Goal: Task Accomplishment & Management: Manage account settings

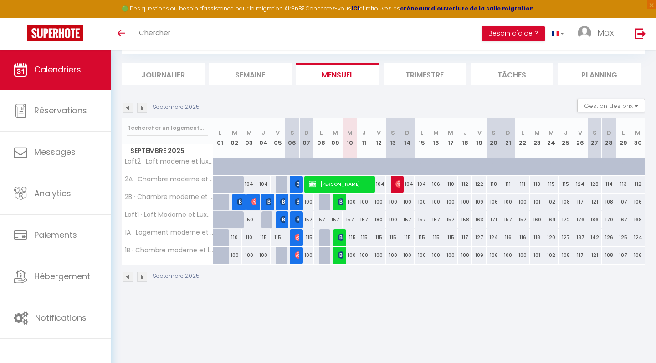
scroll to position [49, 0]
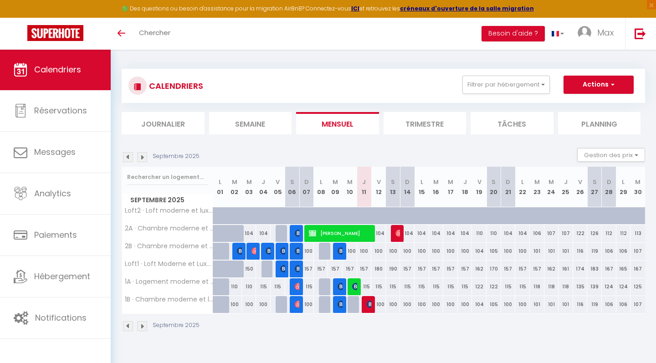
click at [353, 303] on div at bounding box center [355, 304] width 15 height 17
type input "100"
type input "Mer 10 Septembre 2025"
type input "Jeu 11 Septembre 2025"
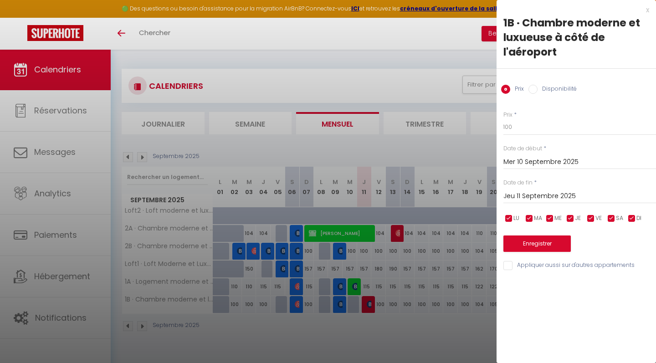
click at [535, 88] on input "Disponibilité" at bounding box center [533, 89] width 9 height 9
radio input "true"
radio input "false"
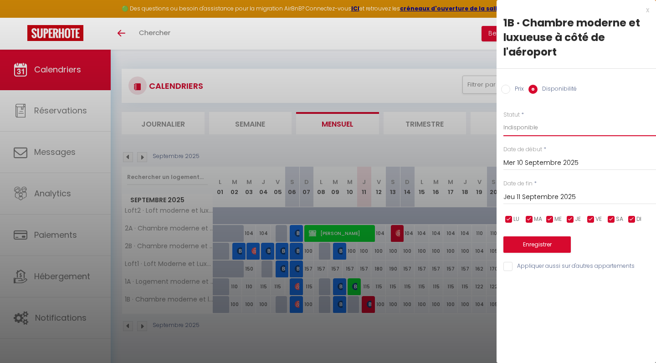
select select "1"
click at [540, 239] on button "Enregistrer" at bounding box center [537, 245] width 67 height 16
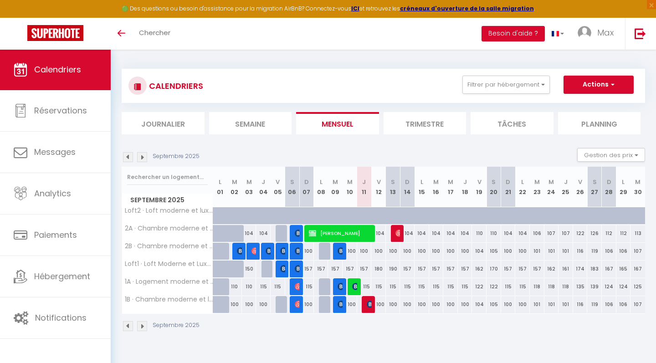
click at [369, 304] on img at bounding box center [370, 304] width 7 height 7
select select "OK"
select select "0"
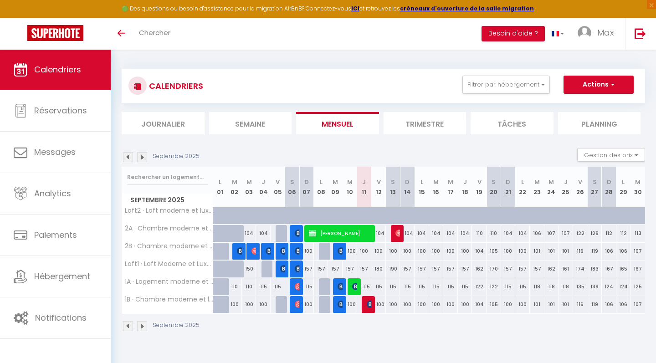
select select "1"
select select
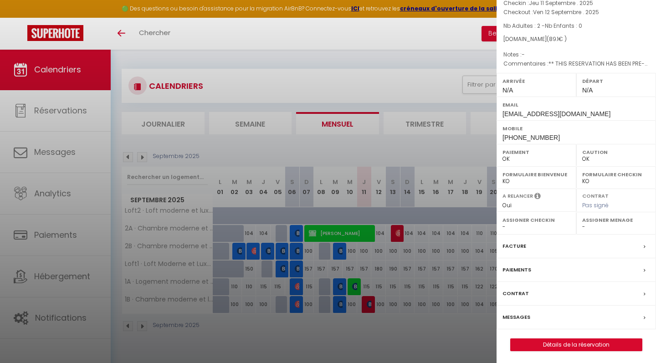
scroll to position [68, 0]
click at [550, 342] on link "Détails de la réservation" at bounding box center [576, 346] width 131 height 12
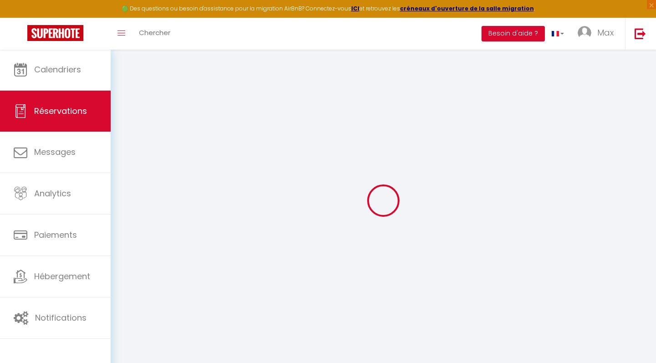
select select
checkbox input "false"
type textarea "** THIS RESERVATION HAS BEEN PRE-PAID ** BOOKING NOTE : Payment charge is EUR 1…"
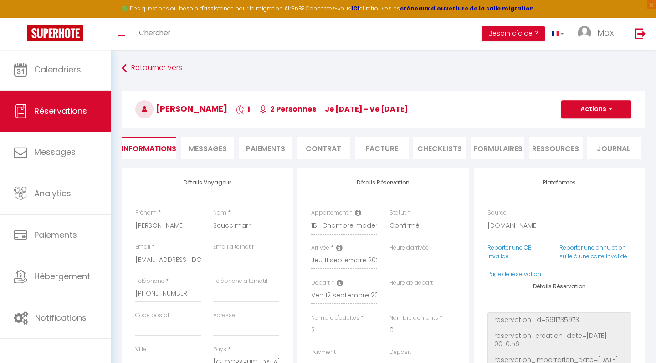
select select
checkbox input "false"
select select
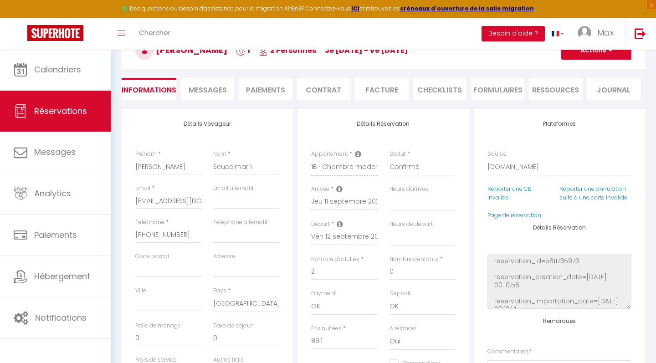
scroll to position [42, 0]
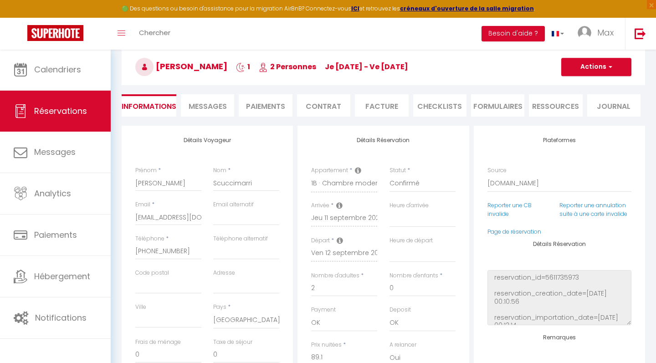
click at [591, 71] on button "Actions" at bounding box center [596, 67] width 70 height 18
click at [519, 79] on h3 "[PERSON_NAME] 1 2 Personnes je [DATE] - ve [DATE]" at bounding box center [384, 67] width 524 height 36
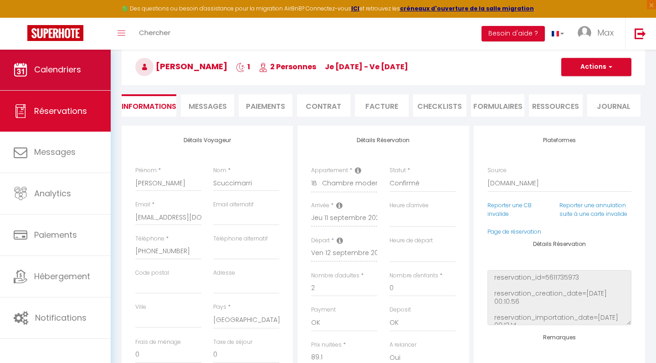
click at [55, 72] on span "Calendriers" at bounding box center [57, 69] width 47 height 11
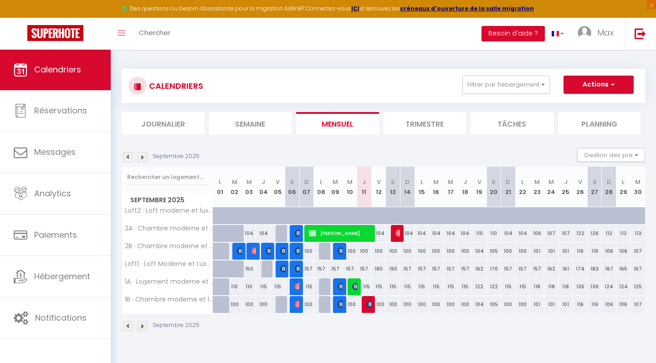
click at [370, 304] on img at bounding box center [370, 304] width 7 height 7
select select "OK"
select select "0"
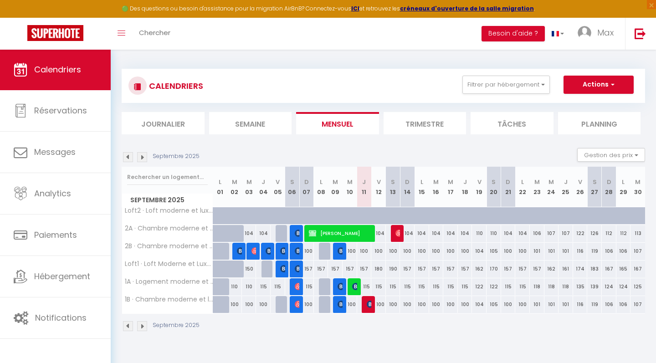
select select "1"
select select
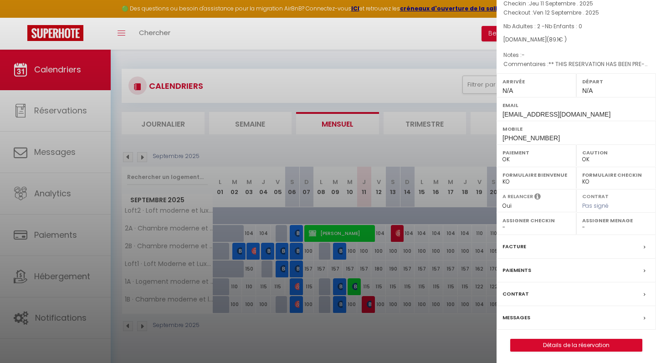
scroll to position [68, 0]
click at [562, 344] on link "Détails de la réservation" at bounding box center [576, 346] width 131 height 12
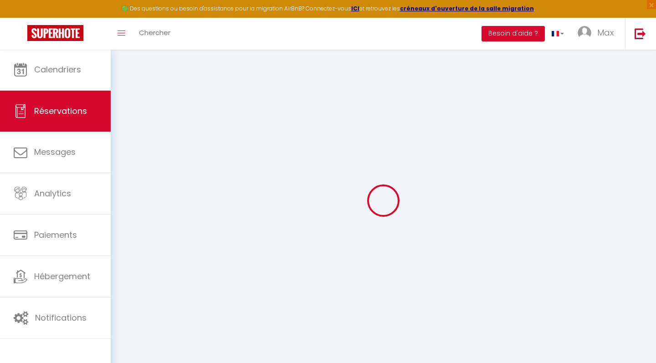
type input "[PERSON_NAME]"
type input "Scuccimarri"
type input "[EMAIL_ADDRESS][DOMAIN_NAME]"
type input "[PHONE_NUMBER]"
select select "BE"
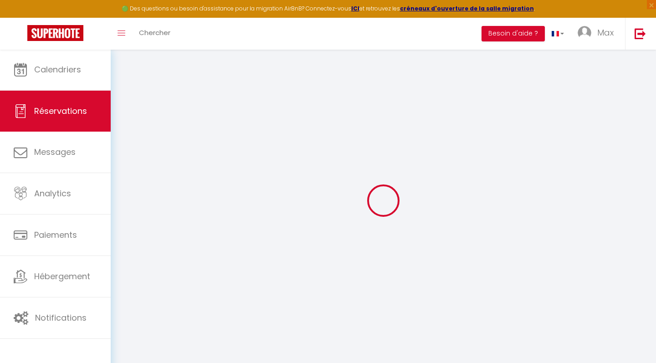
type input "13.37"
type input "1.16"
select select "76017"
select select "1"
select select
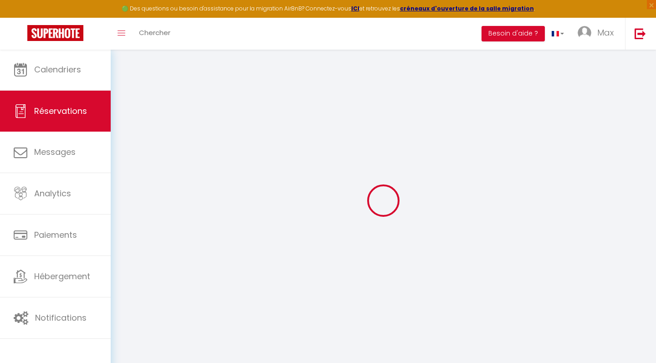
select select
type input "2"
select select "12"
select select "15"
type input "89.1"
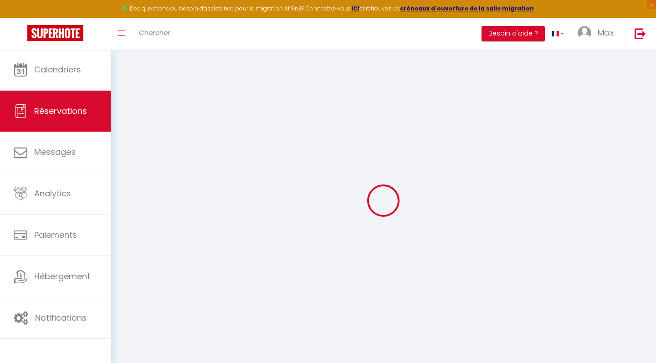
checkbox input "false"
type input "0"
select select "2"
type input "0"
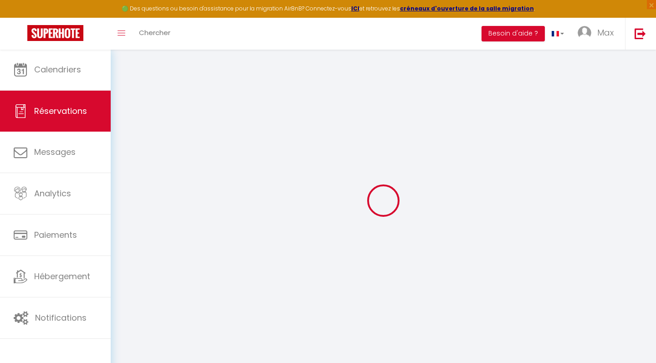
type input "0"
select select
checkbox input "false"
select select
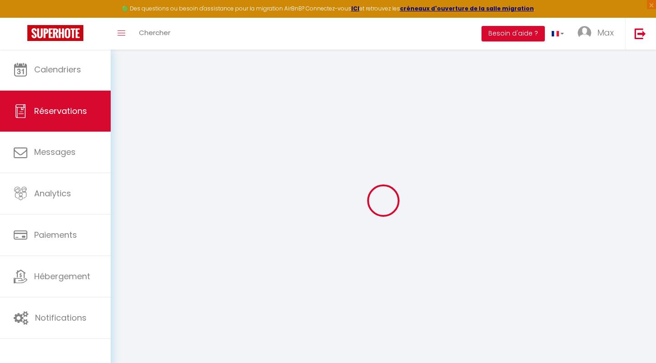
select select
checkbox input "false"
select select
checkbox input "false"
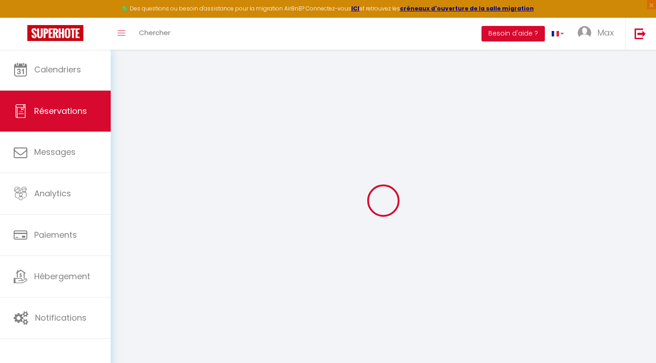
select select
checkbox input "false"
type textarea "** THIS RESERVATION HAS BEEN PRE-PAID ** BOOKING NOTE : Payment charge is EUR 1…"
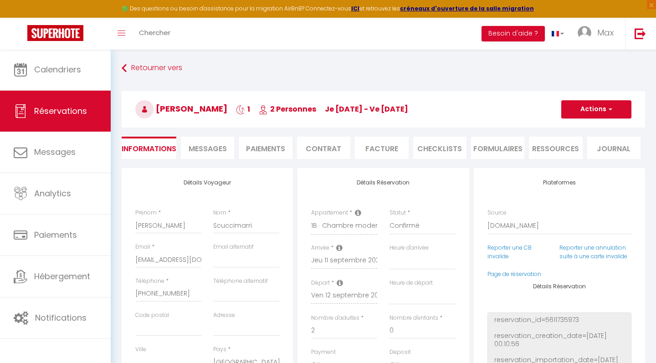
select select
checkbox input "false"
select select
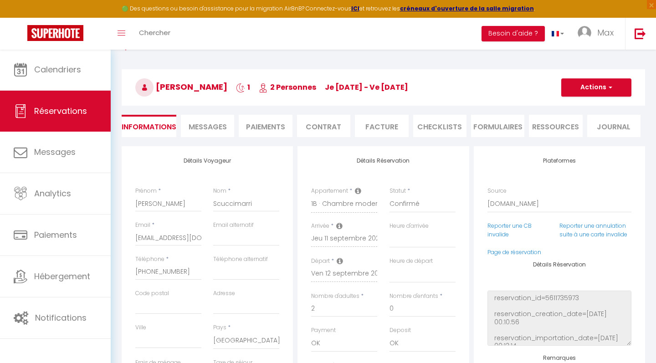
scroll to position [25, 0]
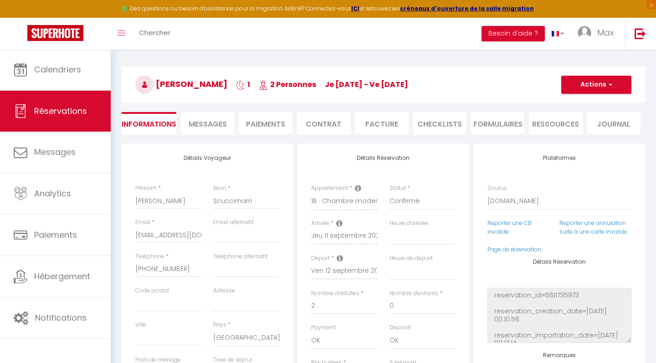
click at [604, 85] on button "Actions" at bounding box center [596, 85] width 70 height 18
click at [576, 116] on link "Dupliquer" at bounding box center [587, 117] width 72 height 12
select select
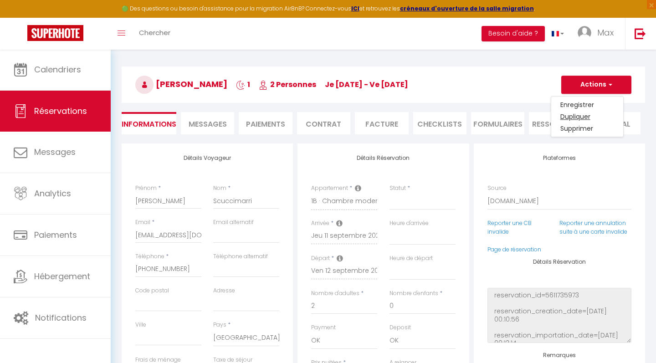
select select
checkbox input "false"
type input "Invalid Dateundefined"
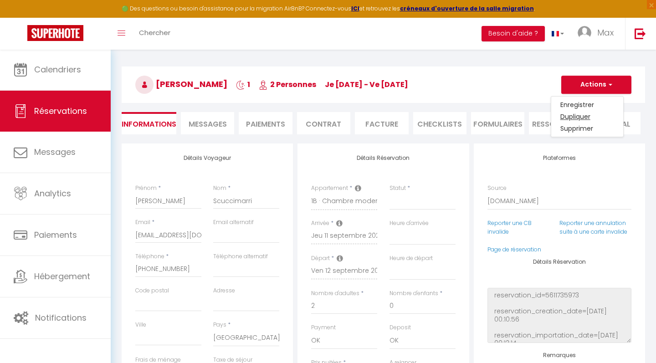
type input "Invalid Dateundefined"
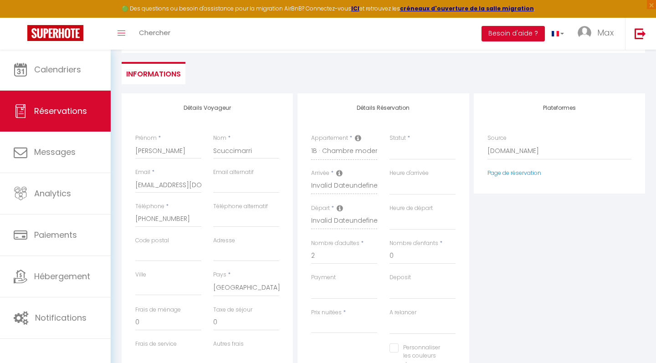
scroll to position [108, 0]
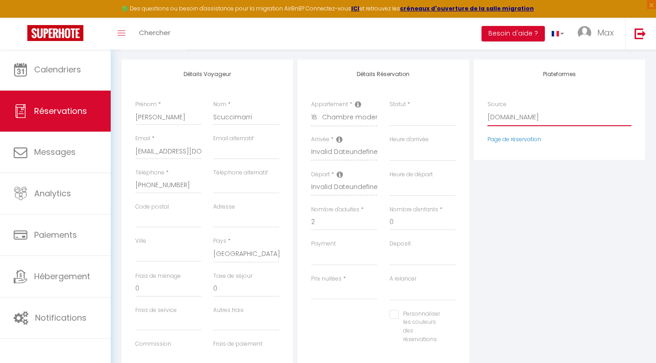
select select "54"
select select
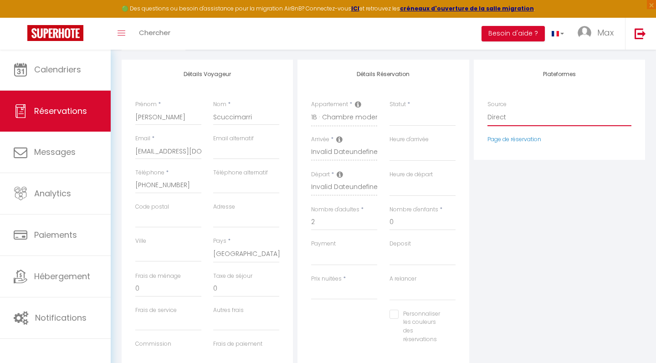
select select
checkbox input "false"
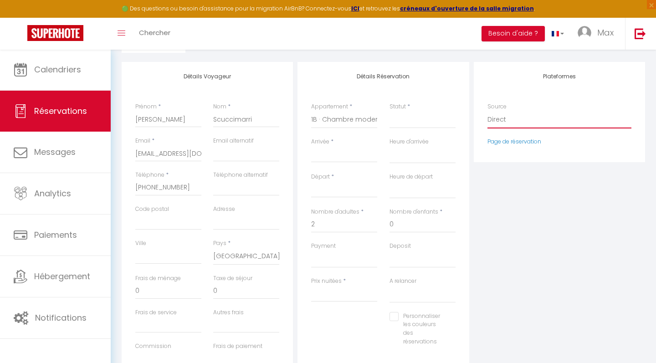
scroll to position [103, 0]
click at [327, 155] on input "Arrivée" at bounding box center [344, 159] width 66 height 12
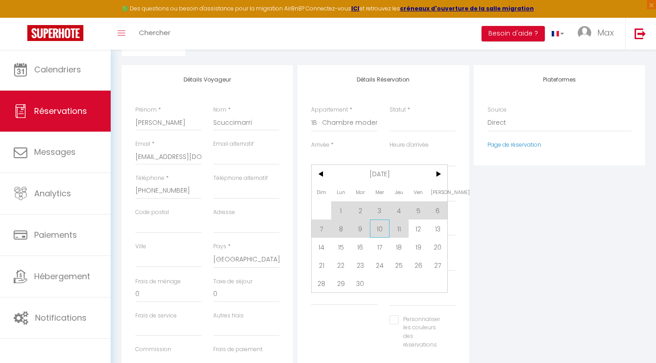
click at [385, 231] on span "10" at bounding box center [380, 229] width 20 height 18
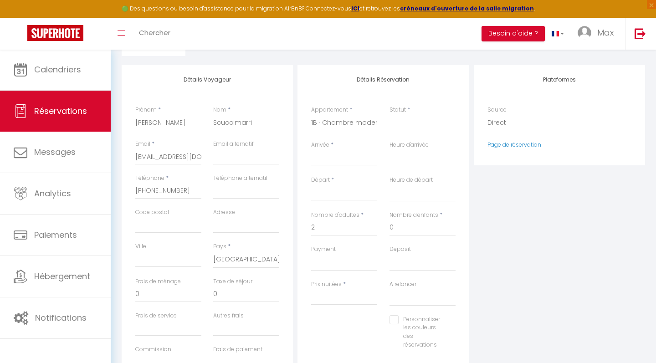
type input "4"
select select
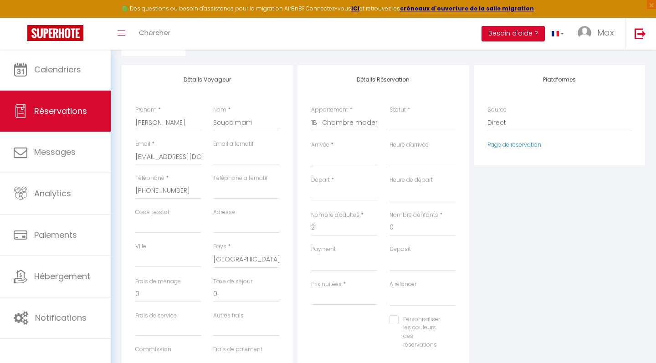
select select
type input "100"
select select
checkbox input "false"
type input "Mer 10 Septembre 2025"
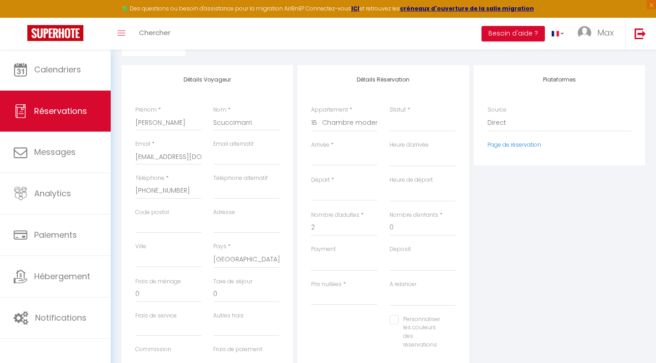
type input "Jeu 11 Septembre 2025"
click at [337, 298] on input "100" at bounding box center [344, 297] width 66 height 16
type input "89.1"
type input "0"
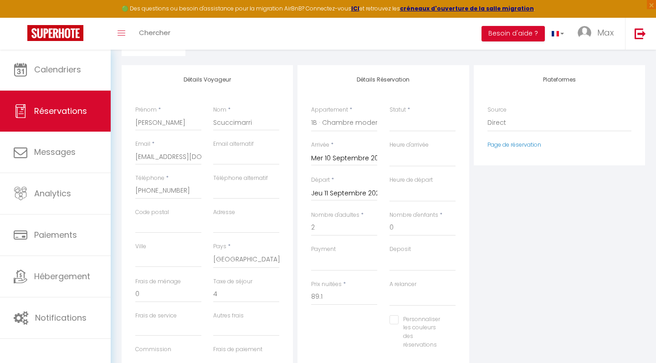
select select
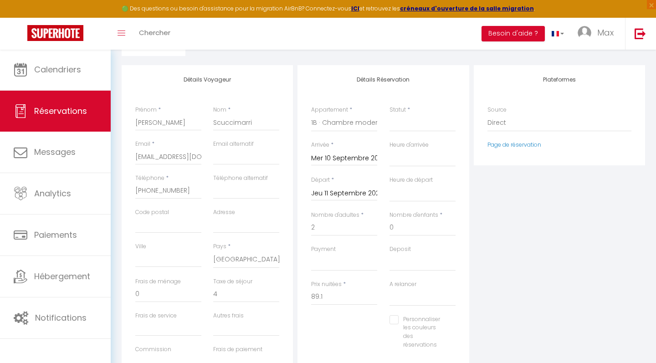
select select
checkbox input "false"
click at [345, 329] on div "Personnaliser les couleurs des réservations #D7092E" at bounding box center [383, 336] width 156 height 43
click at [226, 329] on input "Autres frais" at bounding box center [246, 328] width 66 height 16
type input "1.16"
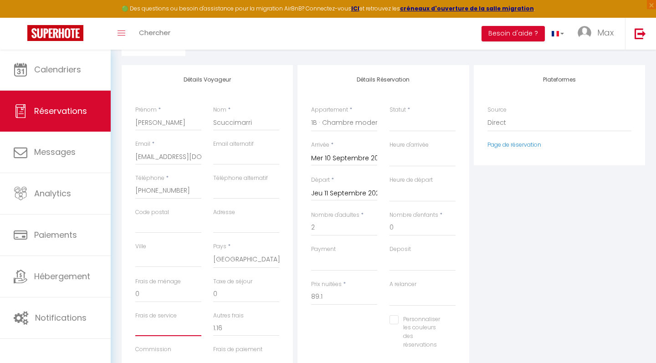
click at [175, 326] on input "Frais de service" at bounding box center [168, 328] width 66 height 16
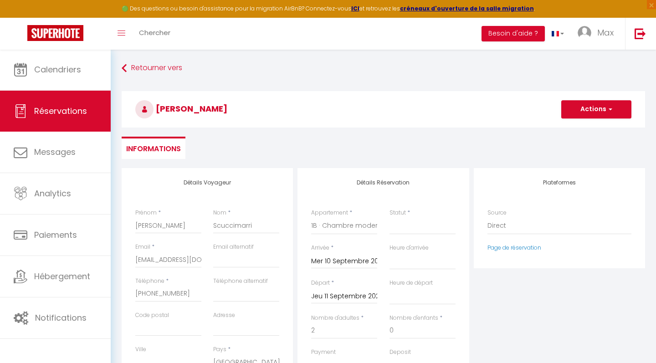
scroll to position [0, 0]
type input "13.37"
click at [600, 113] on button "Actions" at bounding box center [596, 109] width 70 height 18
select select "1"
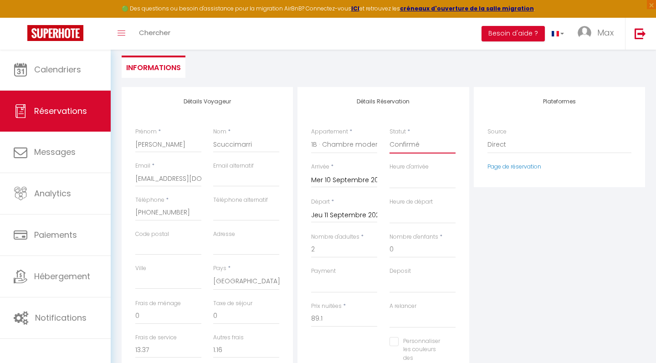
scroll to position [88, 0]
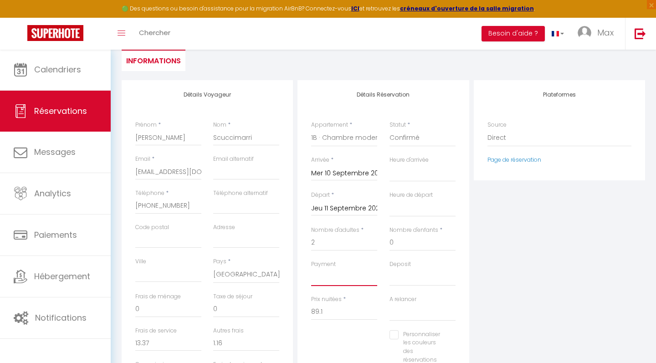
select select "12"
select select "15"
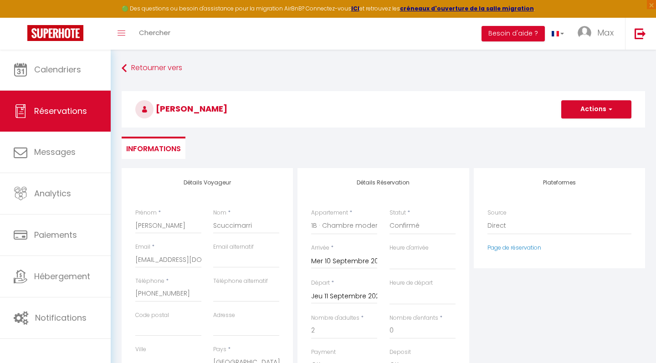
scroll to position [0, 0]
click at [579, 115] on button "Actions" at bounding box center [596, 109] width 70 height 18
click at [579, 129] on link "Enregistrer" at bounding box center [587, 130] width 72 height 12
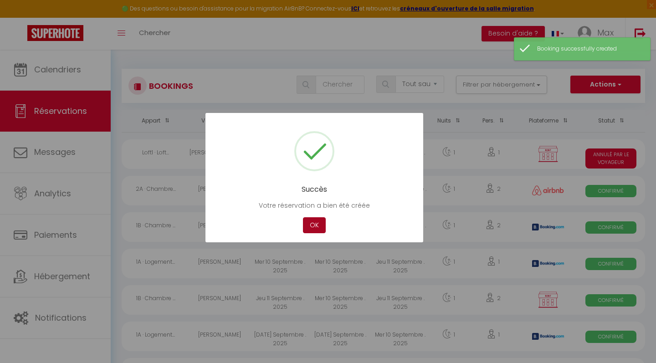
click at [315, 228] on button "OK" at bounding box center [314, 225] width 23 height 16
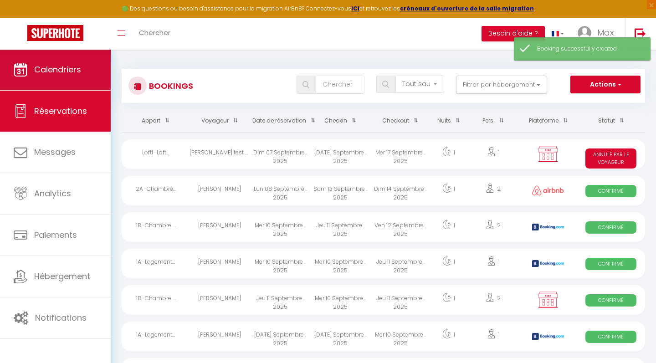
click at [62, 72] on span "Calendriers" at bounding box center [57, 69] width 47 height 11
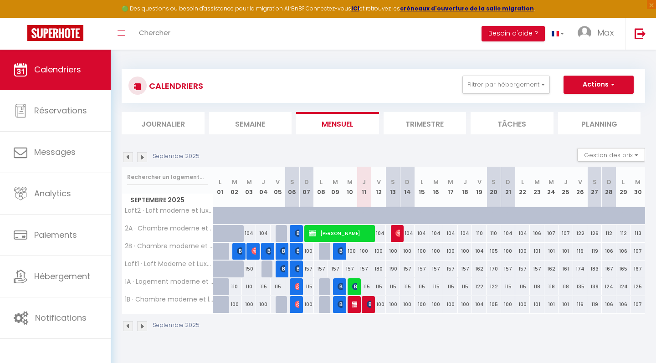
click at [369, 301] on img at bounding box center [370, 304] width 7 height 7
select select "OK"
select select "0"
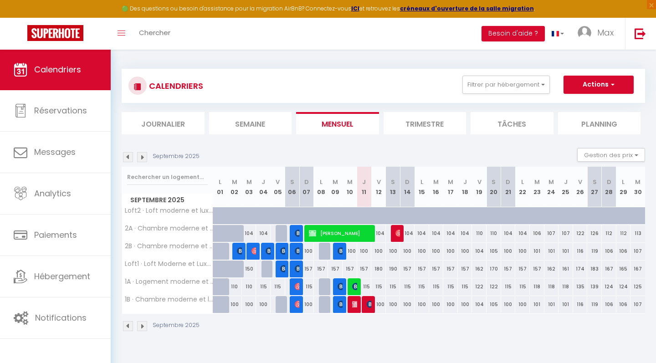
select select "1"
select select
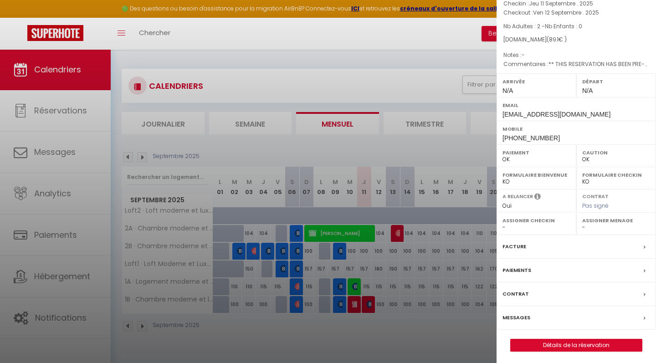
scroll to position [68, 0]
click at [570, 340] on link "Détails de la réservation" at bounding box center [576, 346] width 131 height 12
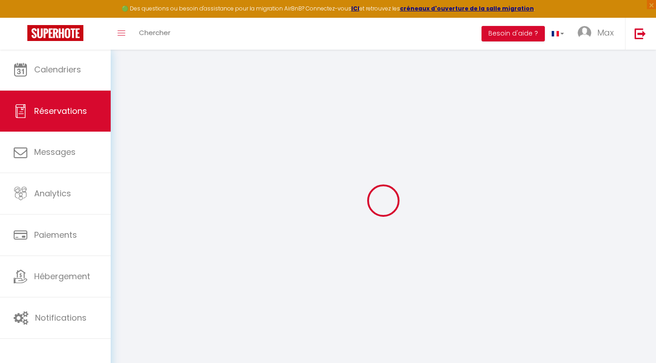
type input "[PERSON_NAME]"
type input "Scuccimarri"
type input "[EMAIL_ADDRESS][DOMAIN_NAME]"
type input "[PHONE_NUMBER]"
select select "BE"
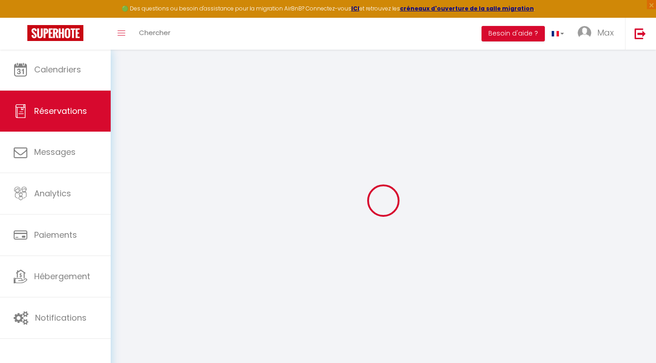
type input "13.37"
type input "1.16"
select select "76017"
select select "1"
select select
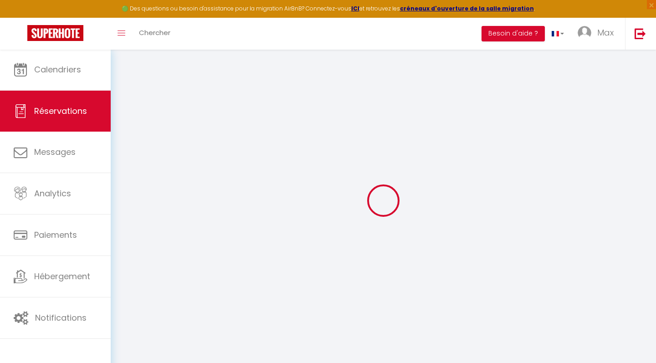
select select
type input "2"
select select "12"
select select "15"
type input "89.1"
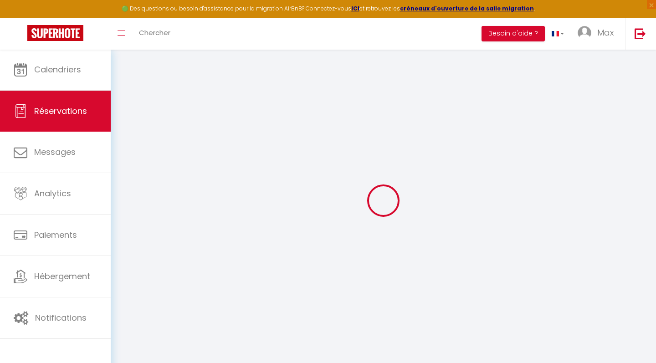
checkbox input "false"
type input "0"
select select "2"
type input "0"
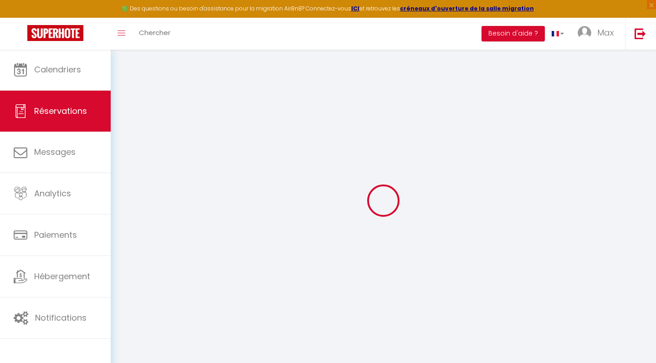
type input "0"
select select
checkbox input "false"
select select
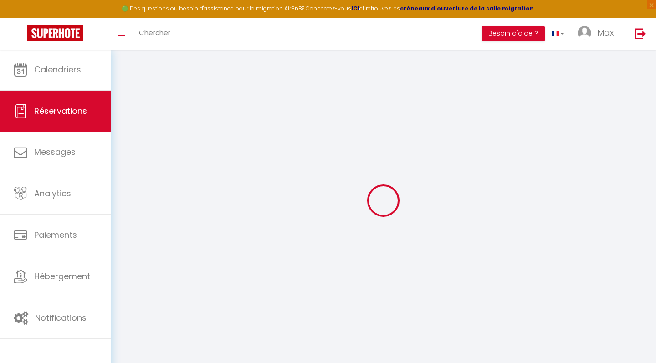
select select
checkbox input "false"
select select
checkbox input "false"
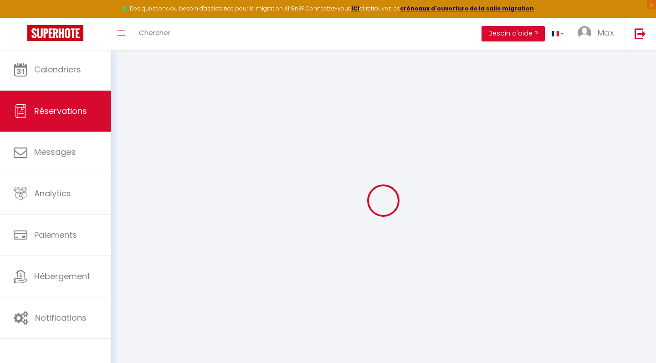
select select
checkbox input "false"
type textarea "** THIS RESERVATION HAS BEEN PRE-PAID ** BOOKING NOTE : Payment charge is EUR 1…"
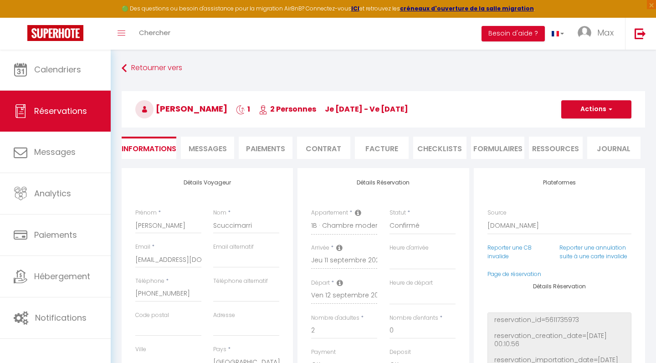
select select
checkbox input "false"
select select
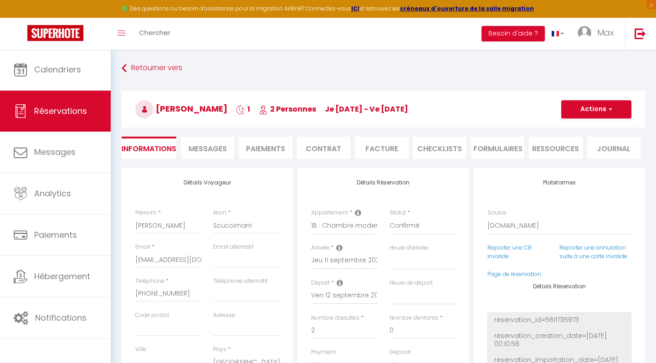
click at [589, 113] on button "Actions" at bounding box center [596, 109] width 70 height 18
click at [532, 129] on div "[PERSON_NAME] 1 2 Personnes je [DATE] - ve [DATE] Actions Enregistrer Dupliquer…" at bounding box center [383, 107] width 535 height 49
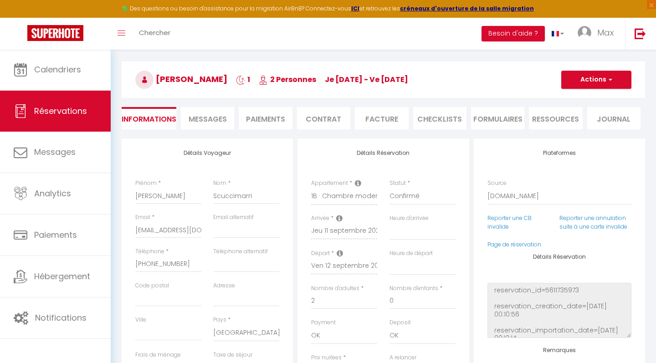
scroll to position [30, 0]
select select "3"
select select
checkbox input "false"
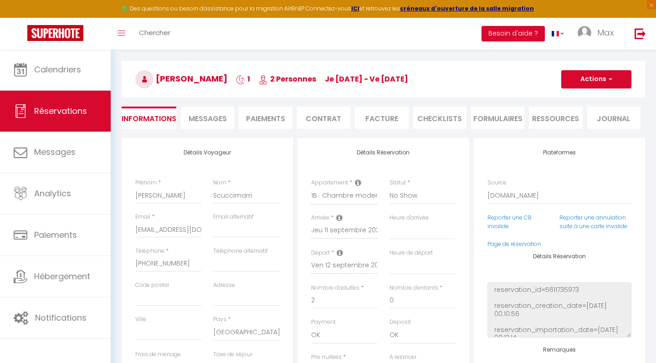
click at [609, 79] on span "button" at bounding box center [609, 79] width 5 height 8
click at [582, 98] on link "Enregistrer" at bounding box center [587, 99] width 72 height 12
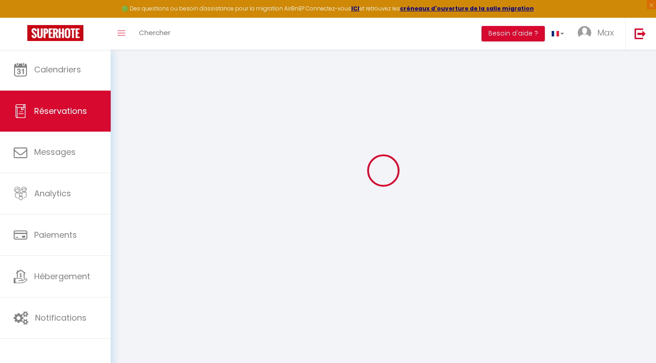
select select "not_cancelled"
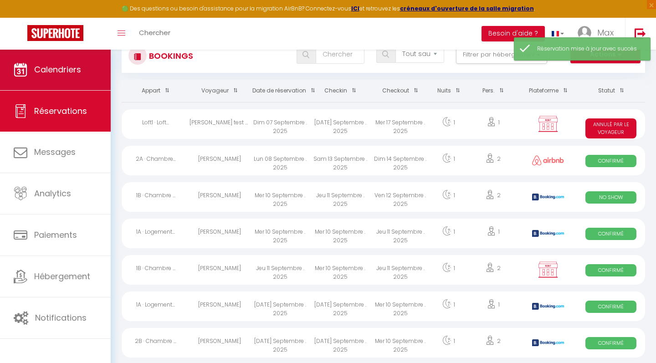
click at [60, 62] on link "Calendriers" at bounding box center [55, 69] width 111 height 41
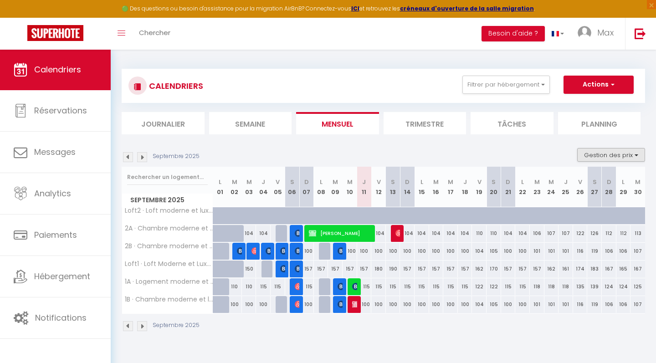
click at [608, 150] on button "Gestion des prix" at bounding box center [611, 155] width 68 height 14
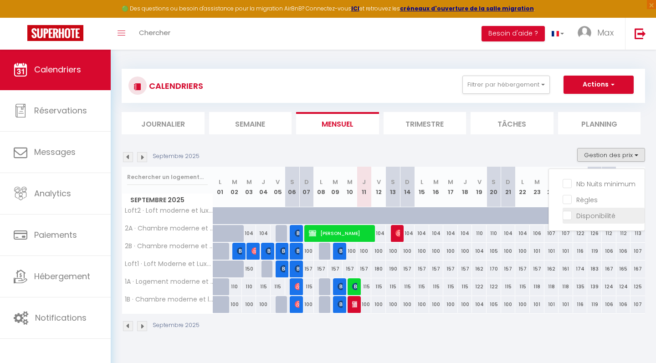
click at [572, 216] on input "Disponibilité" at bounding box center [604, 215] width 82 height 9
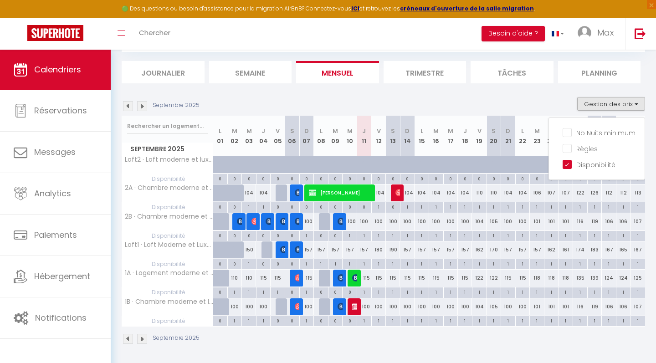
scroll to position [51, 0]
click at [570, 165] on input "Disponibilité" at bounding box center [604, 164] width 82 height 9
checkbox input "false"
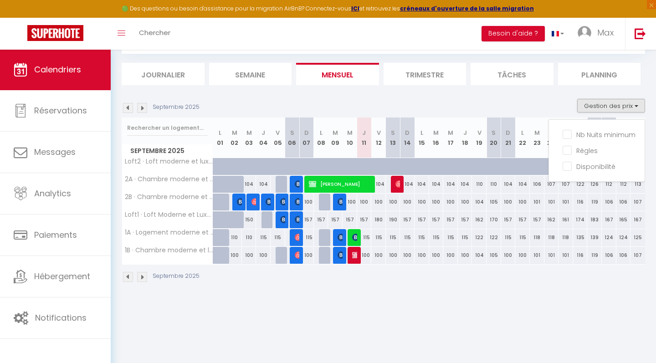
click at [530, 98] on section "Septembre 2025 Gestion des prix Nb Nuits minimum Règles Disponibilité Septembre…" at bounding box center [384, 191] width 524 height 202
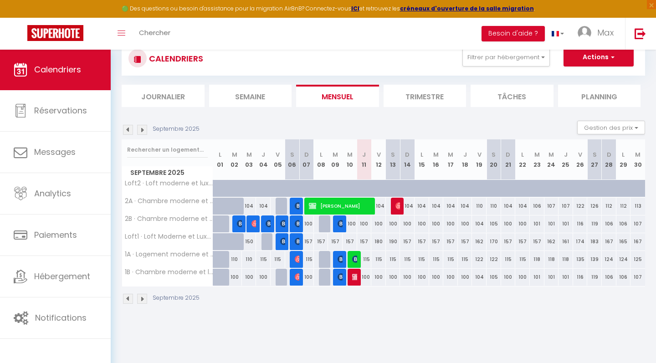
scroll to position [18, 0]
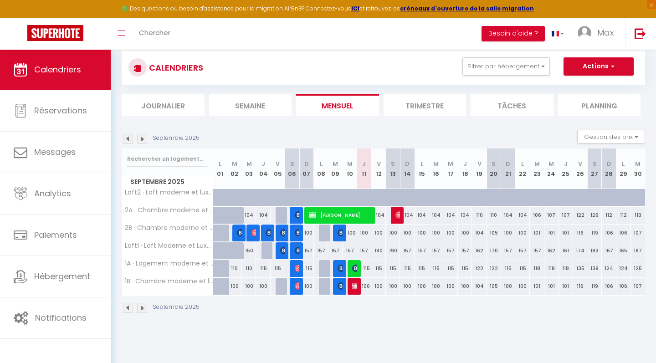
click at [353, 284] on img at bounding box center [355, 286] width 7 height 7
select select "OK"
select select "0"
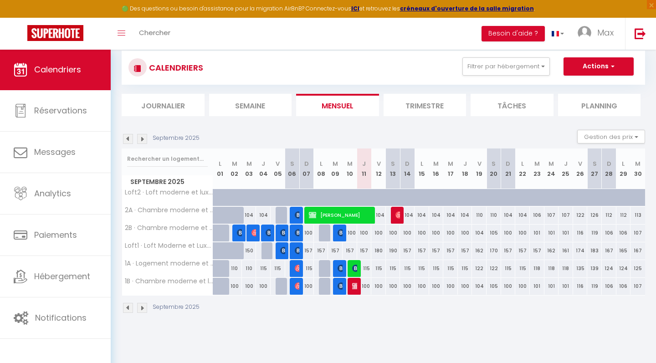
select select "1"
select select
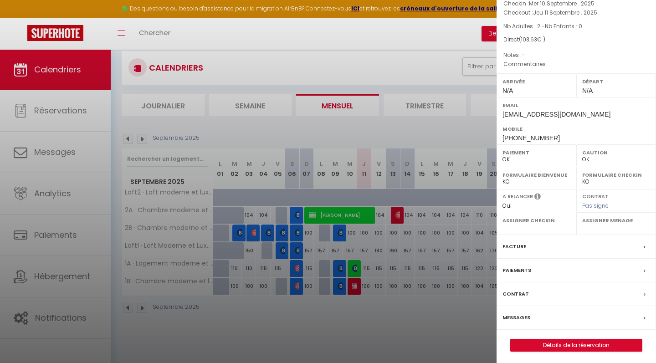
scroll to position [68, 0]
click at [516, 314] on label "Messages" at bounding box center [517, 319] width 28 height 10
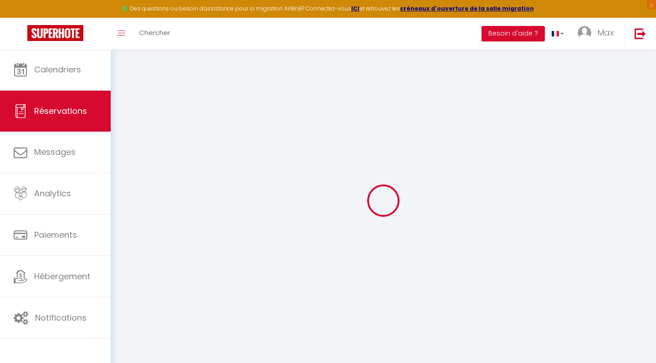
select select
checkbox input "false"
select select
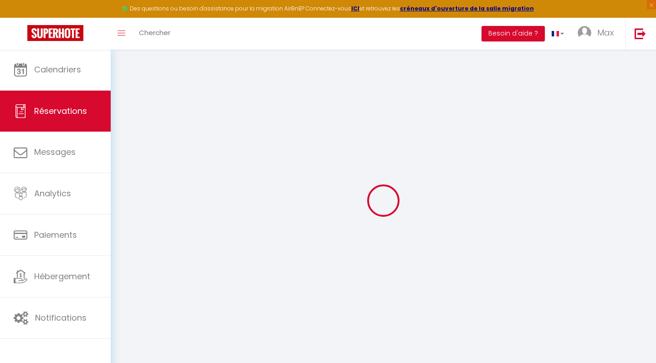
checkbox input "false"
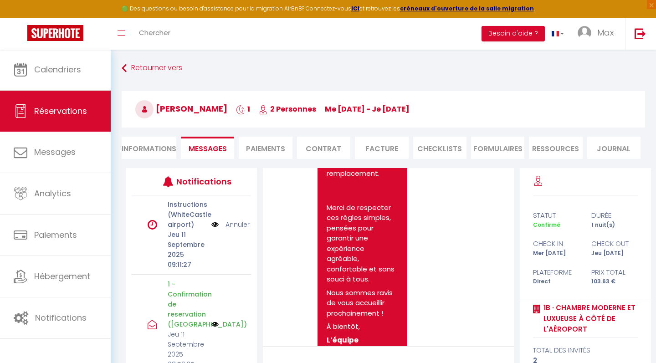
scroll to position [131, 0]
click at [236, 220] on link "Annuler" at bounding box center [238, 225] width 24 height 10
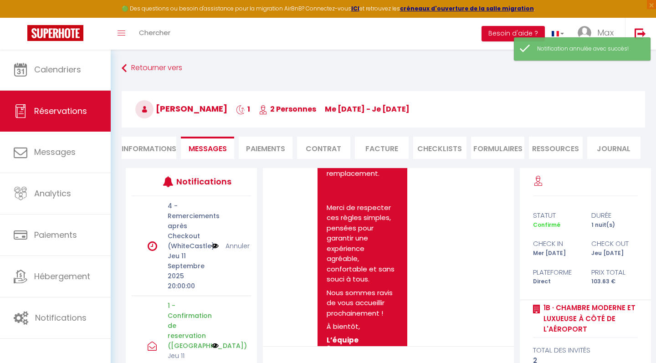
scroll to position [0, 0]
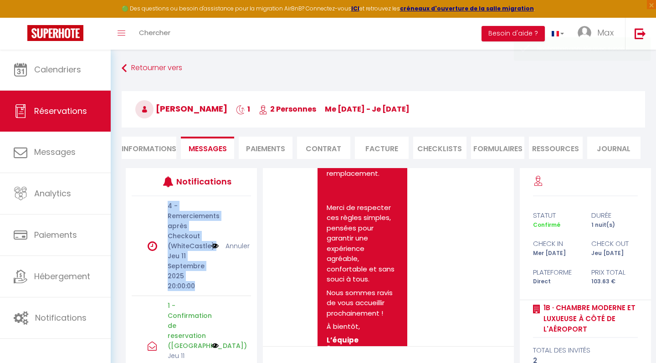
drag, startPoint x: 167, startPoint y: 206, endPoint x: 201, endPoint y: 283, distance: 84.3
click at [201, 283] on div "4 - Remerciements après Checkout (WhiteCastle) Jeu 11 Septembre 2025 20:00:00" at bounding box center [187, 246] width 50 height 90
click at [216, 286] on div "4 - Remerciements après Checkout (WhiteCastle) Jeu 11 Septembre 2025 20:00:00 A…" at bounding box center [191, 246] width 119 height 100
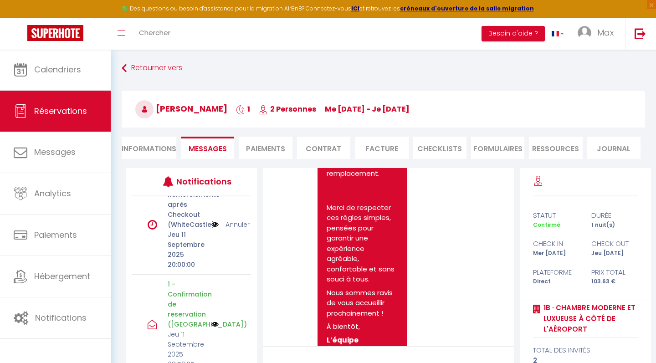
scroll to position [41, 0]
click at [149, 68] on link "Retourner vers" at bounding box center [384, 68] width 524 height 16
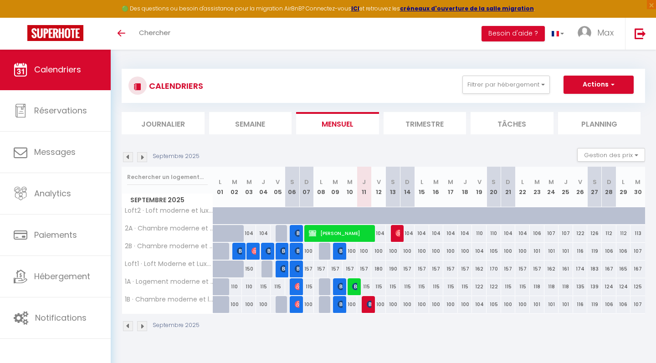
click at [368, 306] on img at bounding box center [370, 304] width 7 height 7
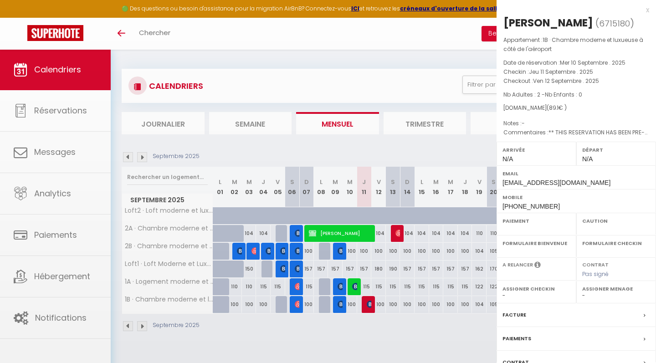
select select "OK"
select select "0"
select select "1"
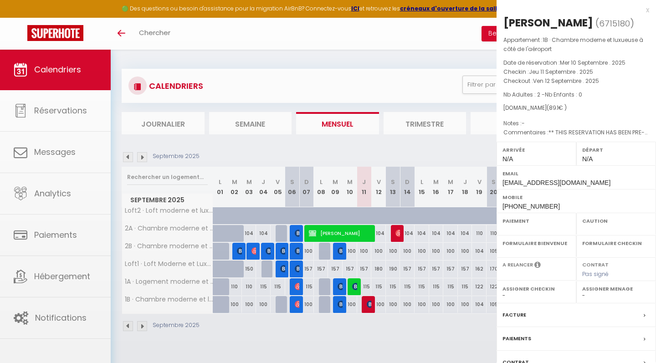
select select
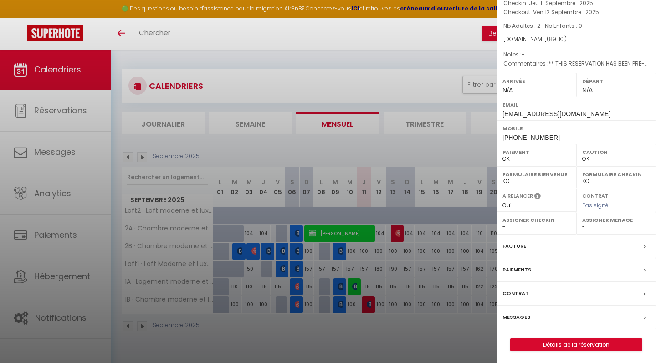
scroll to position [68, 0]
click at [558, 344] on link "Détails de la réservation" at bounding box center [576, 346] width 131 height 12
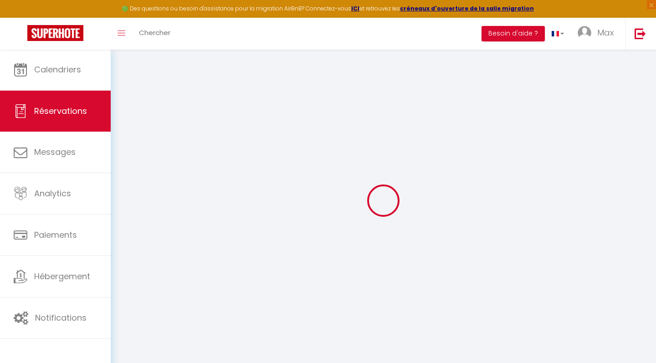
type input "[PERSON_NAME]"
type input "Scuccimarri"
type input "[EMAIL_ADDRESS][DOMAIN_NAME]"
type input "[PHONE_NUMBER]"
select select "BE"
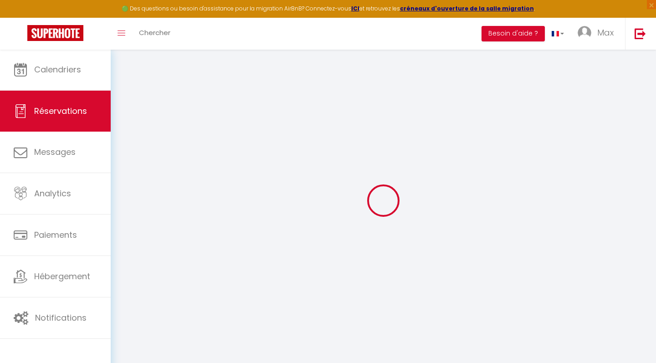
type input "13.37"
type input "1.16"
select select "76017"
select select "1"
select select
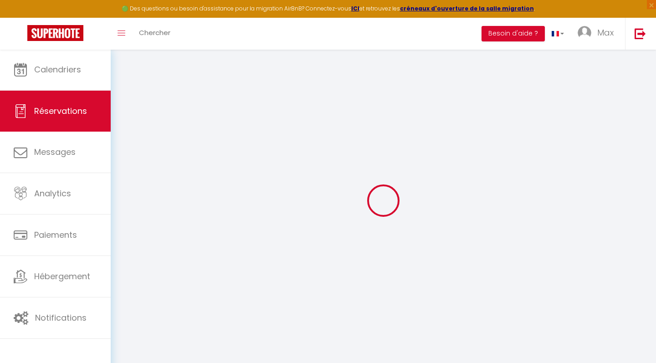
select select
type input "2"
select select "12"
select select "15"
type input "89.1"
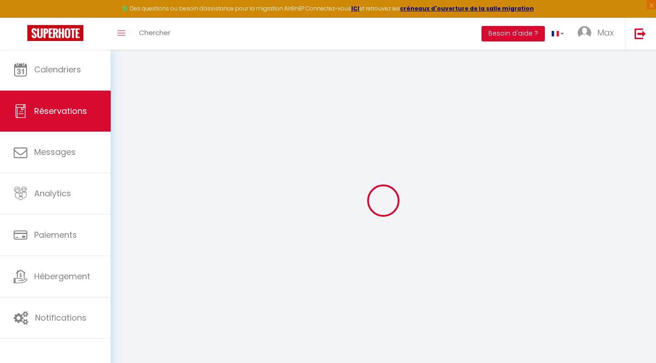
checkbox input "false"
type input "0"
select select "2"
type input "0"
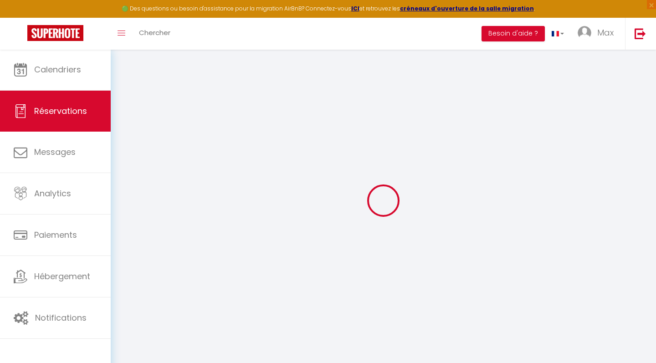
type input "0"
select select
checkbox input "false"
select select
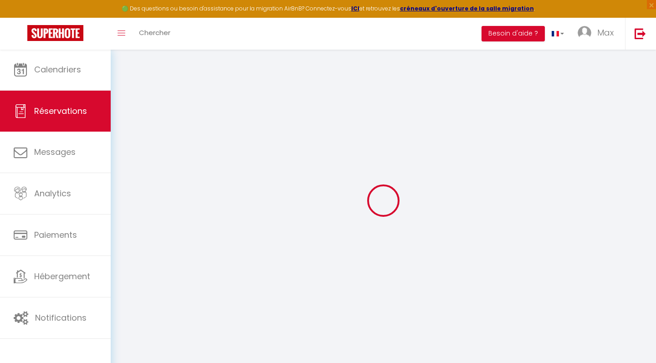
select select
checkbox input "false"
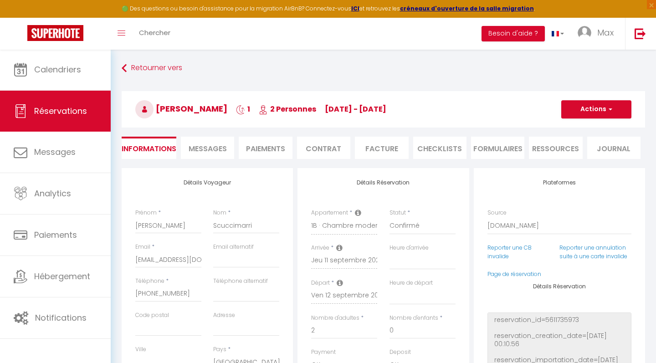
select select
checkbox input "false"
type textarea "** THIS RESERVATION HAS BEEN PRE-PAID ** BOOKING NOTE : Payment charge is EUR 1…"
select select
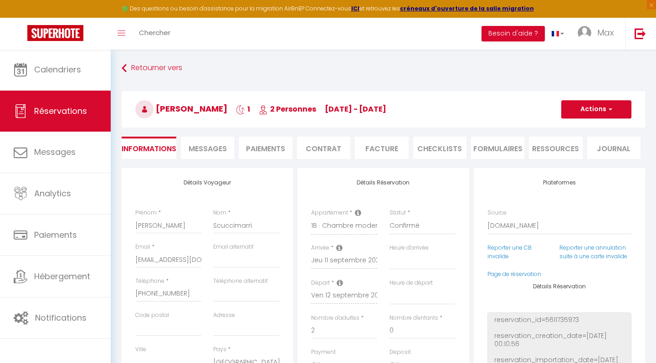
select select
checkbox input "false"
select select
checkbox input "false"
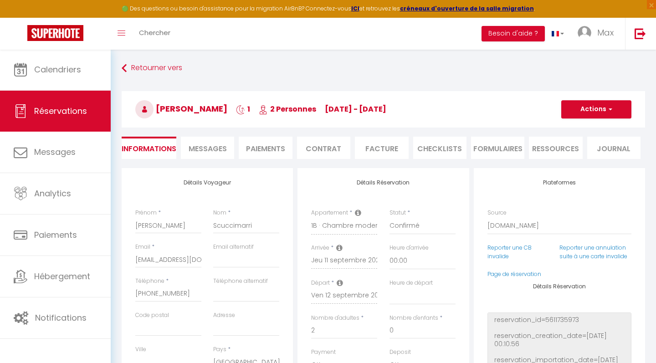
select select
checkbox input "false"
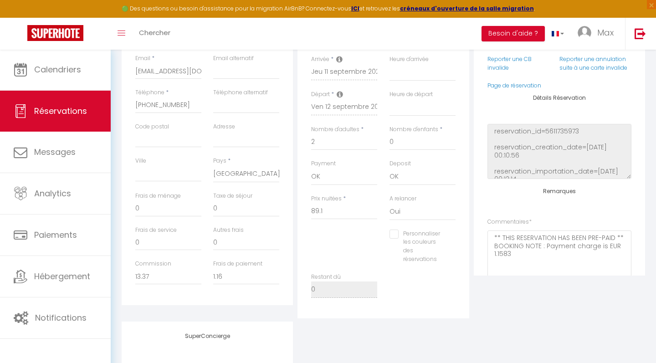
scroll to position [187, 0]
